Goal: Entertainment & Leisure: Browse casually

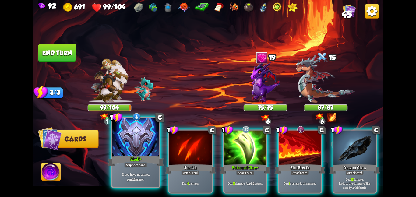
click at [122, 151] on div at bounding box center [135, 138] width 47 height 40
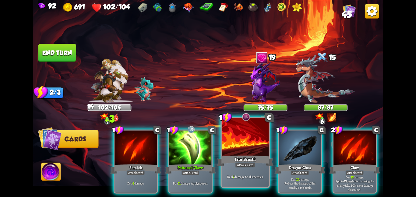
scroll to position [0, 58]
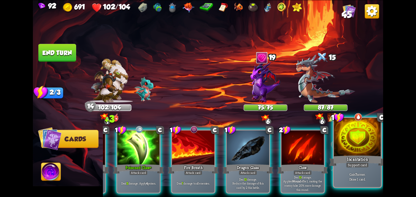
click at [355, 144] on div at bounding box center [357, 138] width 47 height 40
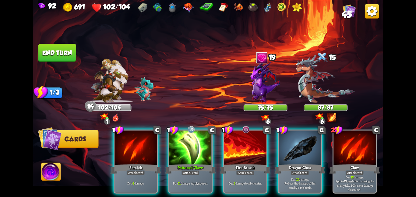
scroll to position [0, 0]
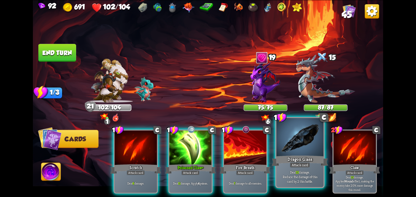
click at [311, 152] on div at bounding box center [300, 138] width 47 height 40
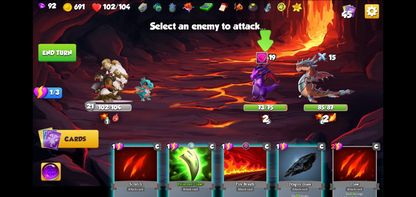
click at [268, 92] on img at bounding box center [266, 82] width 30 height 42
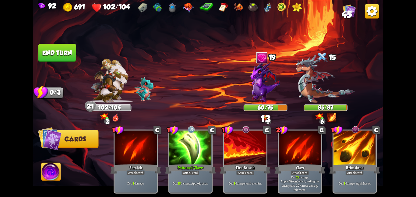
click at [50, 54] on button "End turn" at bounding box center [57, 53] width 38 height 18
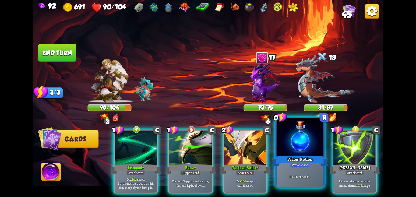
click at [289, 143] on div at bounding box center [300, 138] width 47 height 40
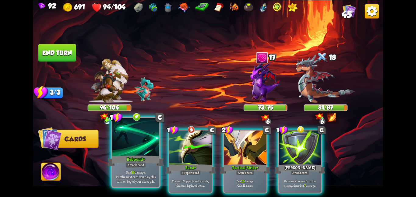
click at [148, 147] on div at bounding box center [135, 138] width 47 height 40
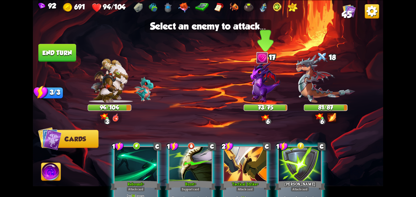
click at [267, 84] on img at bounding box center [266, 82] width 30 height 42
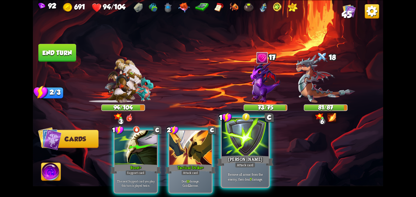
click at [260, 153] on div at bounding box center [245, 138] width 47 height 40
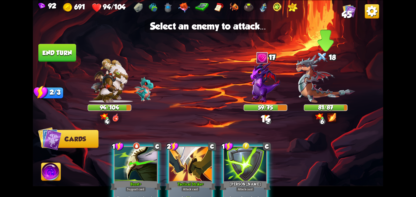
click at [302, 83] on img at bounding box center [325, 79] width 59 height 48
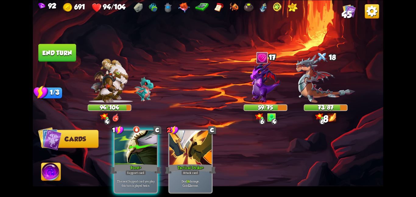
click at [69, 50] on button "End turn" at bounding box center [57, 53] width 38 height 18
